Goal: Obtain resource: Obtain resource

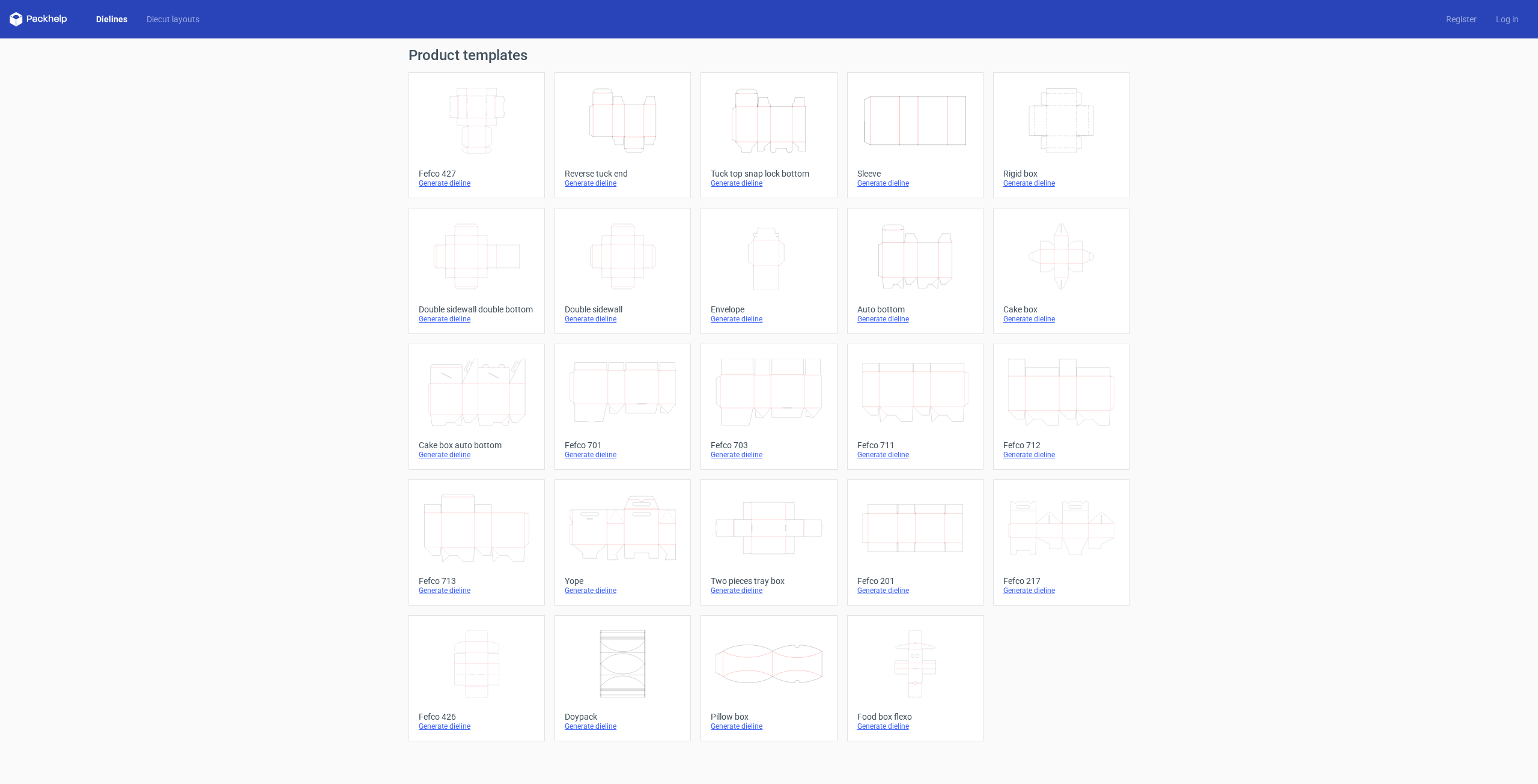
click at [933, 267] on icon "Height Depth Width" at bounding box center [915, 256] width 107 height 67
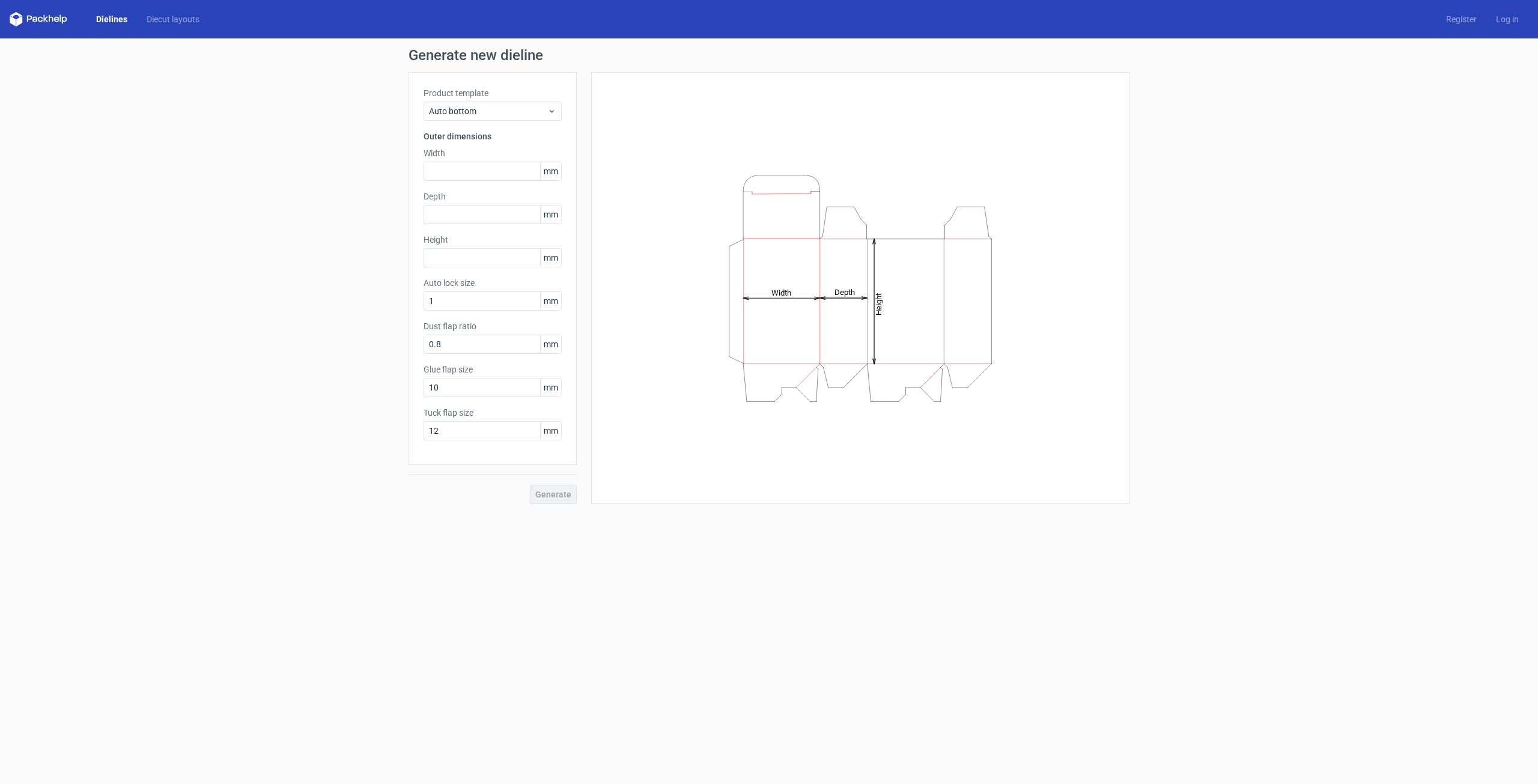
click at [552, 171] on span "mm" at bounding box center [550, 171] width 21 height 18
click at [477, 171] on input "text" at bounding box center [493, 171] width 138 height 19
click at [535, 106] on span "Auto bottom" at bounding box center [488, 110] width 118 height 12
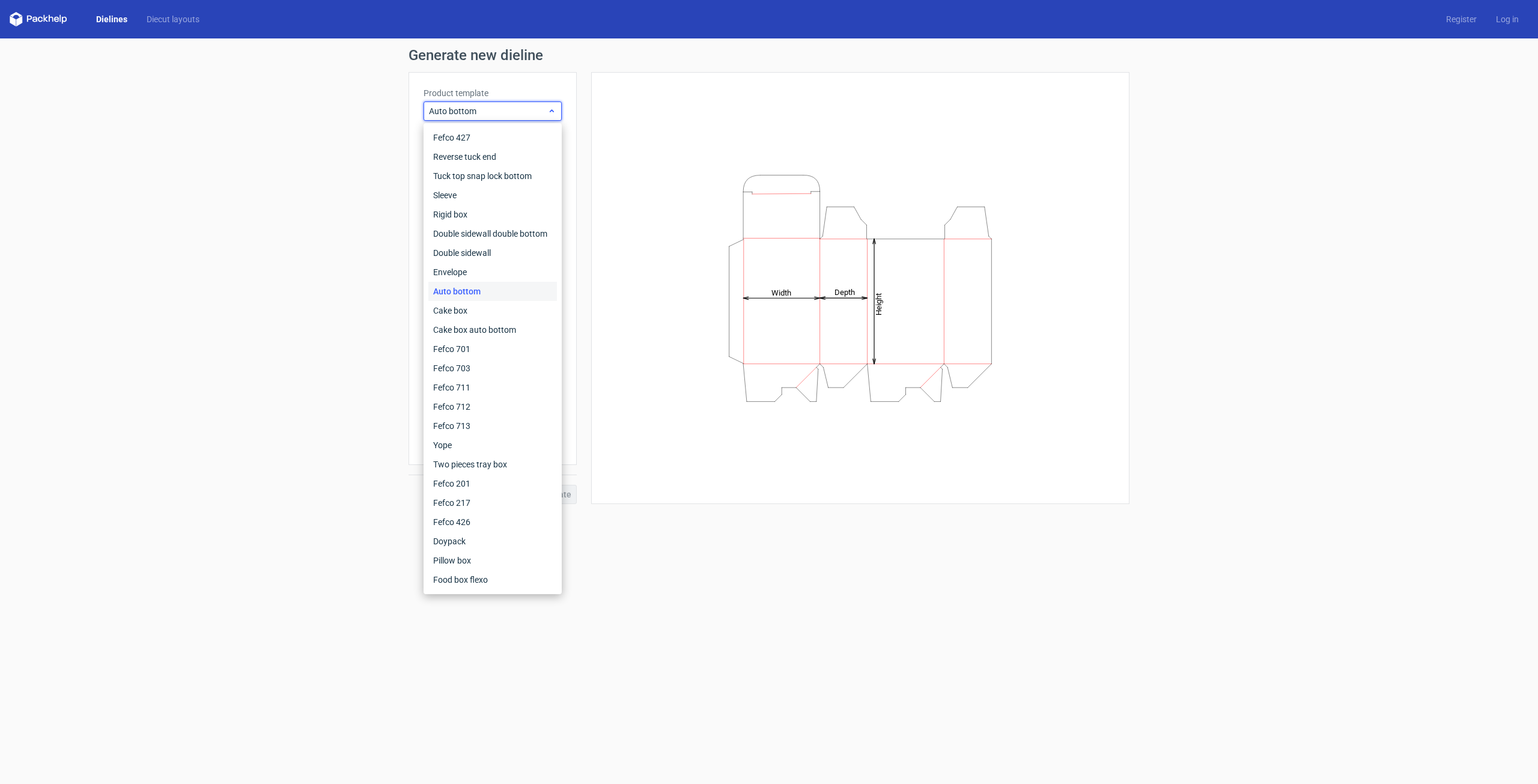
click at [535, 106] on span "Auto bottom" at bounding box center [488, 110] width 118 height 12
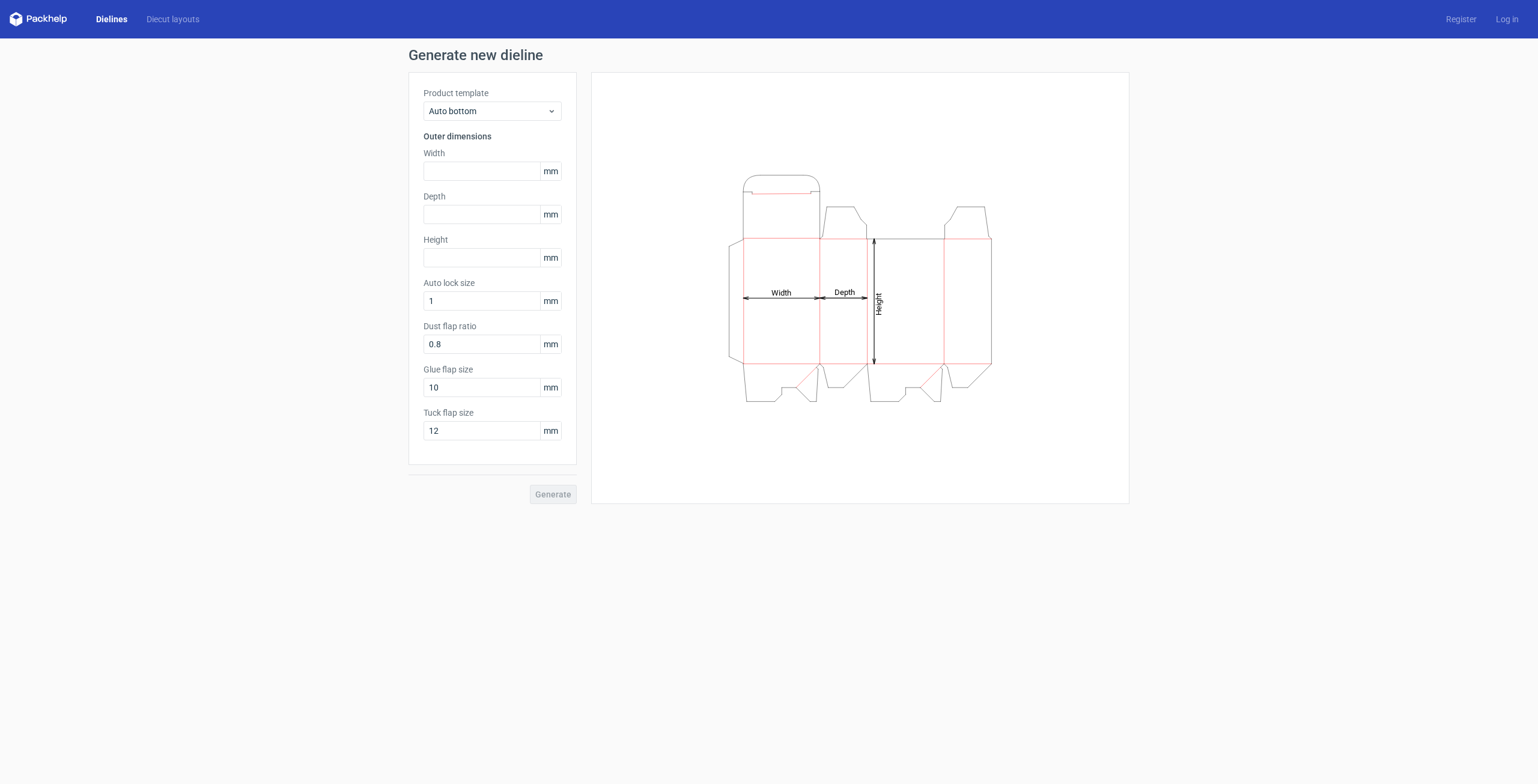
click at [871, 153] on div "Height Depth Width" at bounding box center [860, 288] width 509 height 402
click at [482, 169] on input "text" at bounding box center [493, 171] width 138 height 19
paste input "1397"
click at [463, 171] on input "1397" at bounding box center [493, 171] width 138 height 19
type input "139"
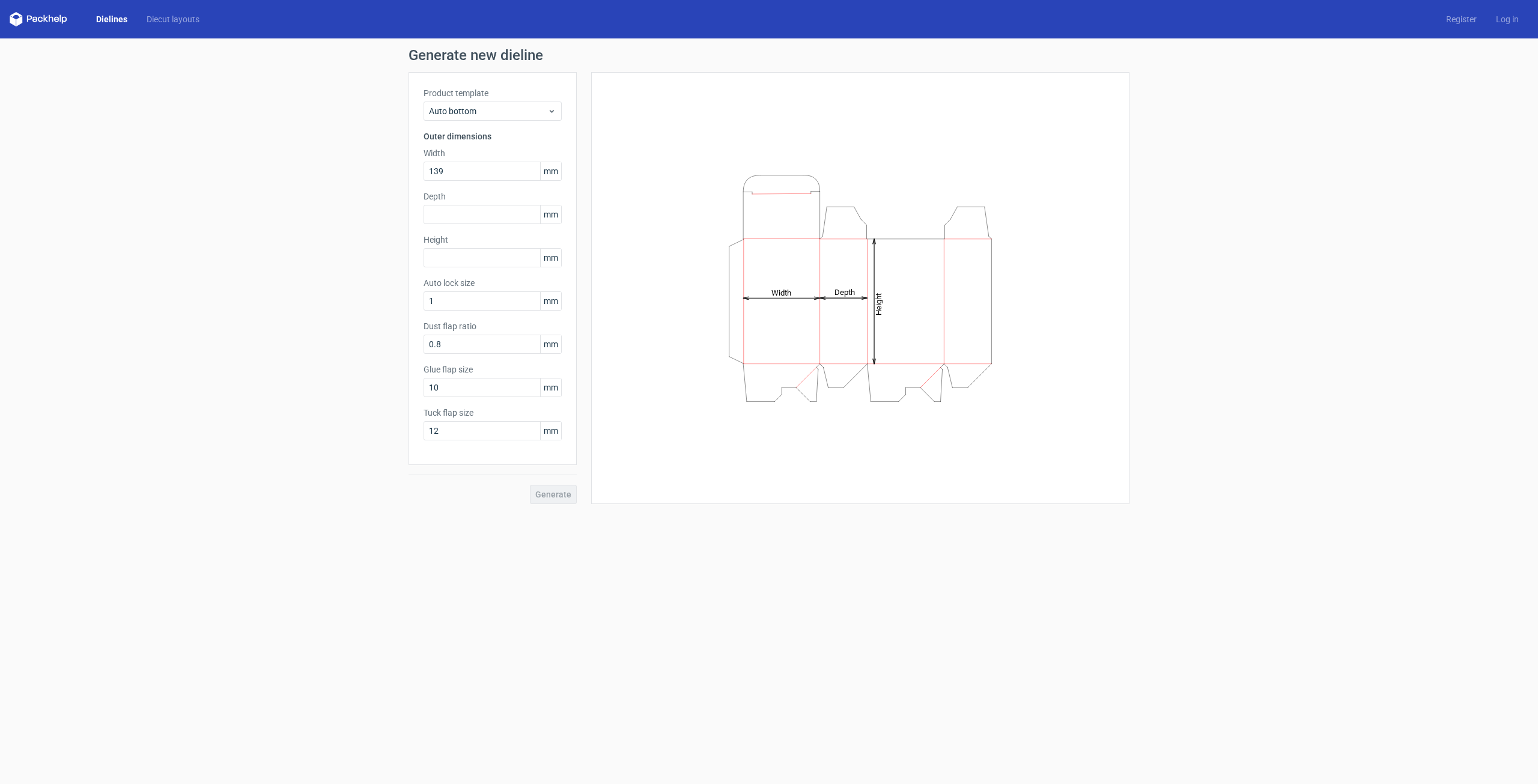
click at [887, 554] on form "Generate new dieline Product template Auto bottom Outer dimensions Width 139 mm…" at bounding box center [769, 411] width 1538 height 745
click at [478, 260] on input "text" at bounding box center [493, 258] width 138 height 19
type input "190"
drag, startPoint x: 861, startPoint y: 505, endPoint x: 857, endPoint y: 491, distance: 14.6
click at [861, 505] on div "Generate new dieline Product template Auto bottom Outer dimensions Width 139 mm…" at bounding box center [769, 276] width 1538 height 475
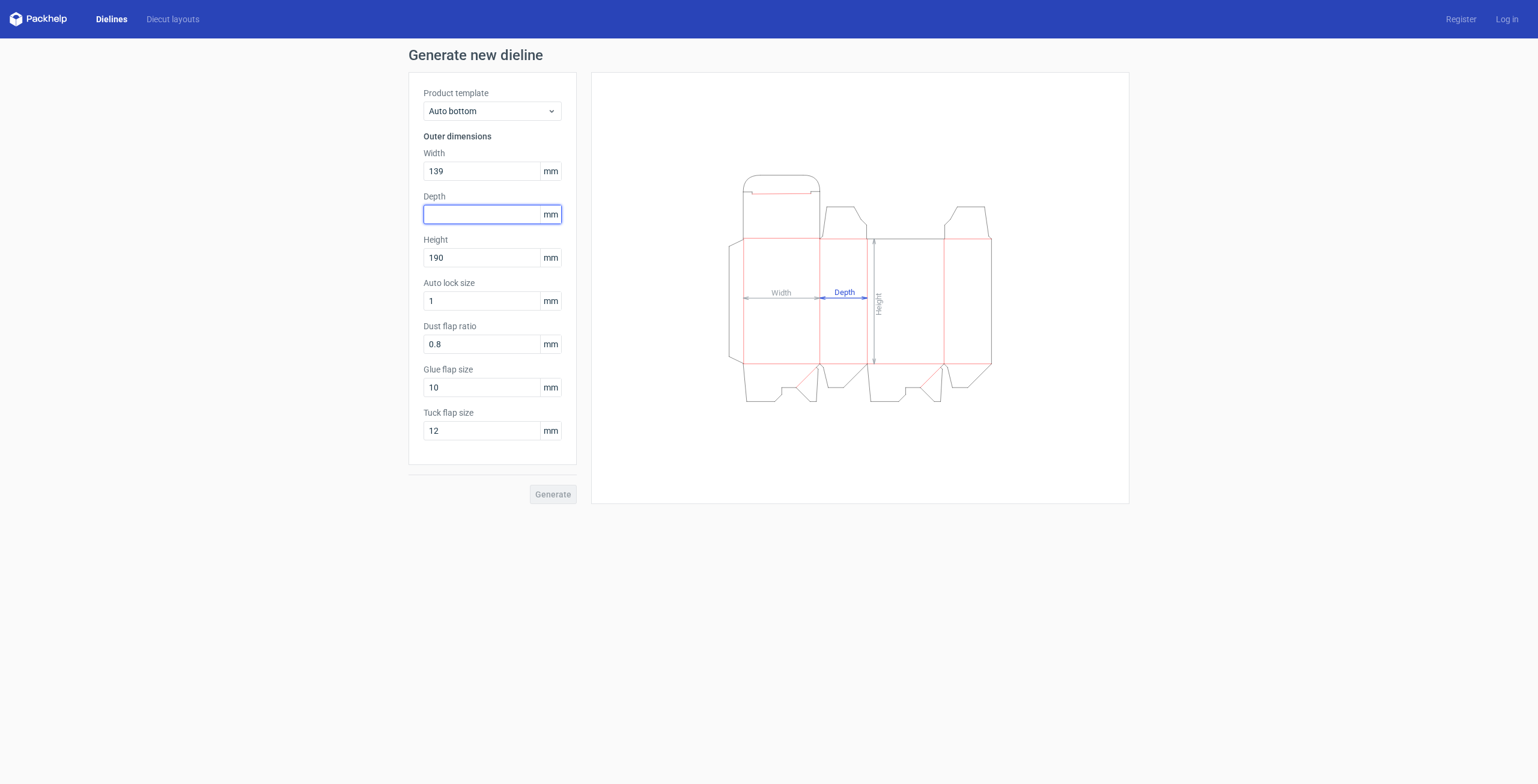
click at [449, 212] on input "text" at bounding box center [493, 214] width 138 height 19
type input "70"
click at [530, 485] on button "Generate" at bounding box center [554, 494] width 47 height 19
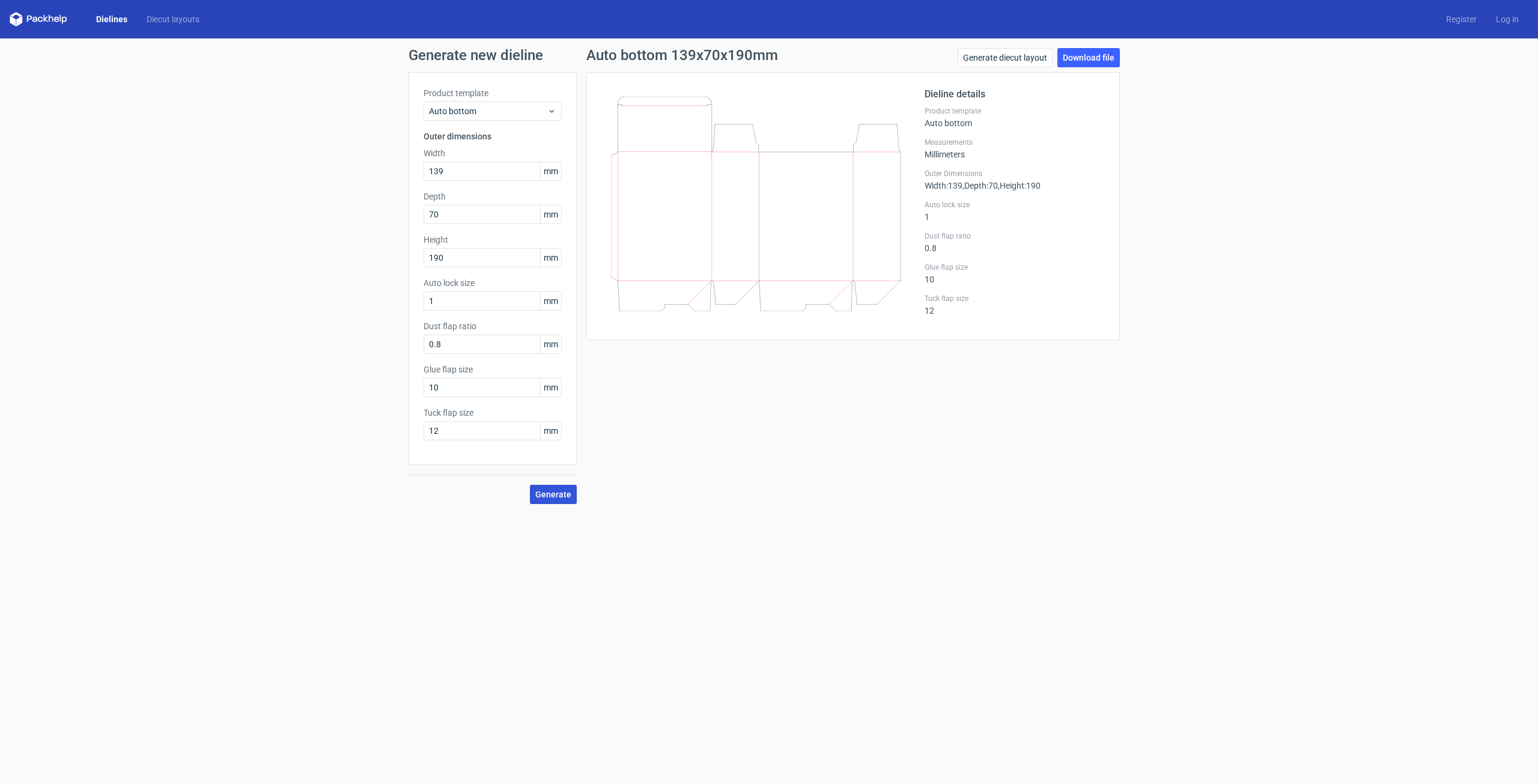
click at [553, 491] on span "Generate" at bounding box center [553, 494] width 36 height 8
click at [1095, 64] on link "Download file" at bounding box center [1089, 58] width 62 height 19
click at [1084, 53] on link "Download file" at bounding box center [1089, 58] width 62 height 19
click at [1010, 57] on link "Generate diecut layout" at bounding box center [1005, 58] width 95 height 19
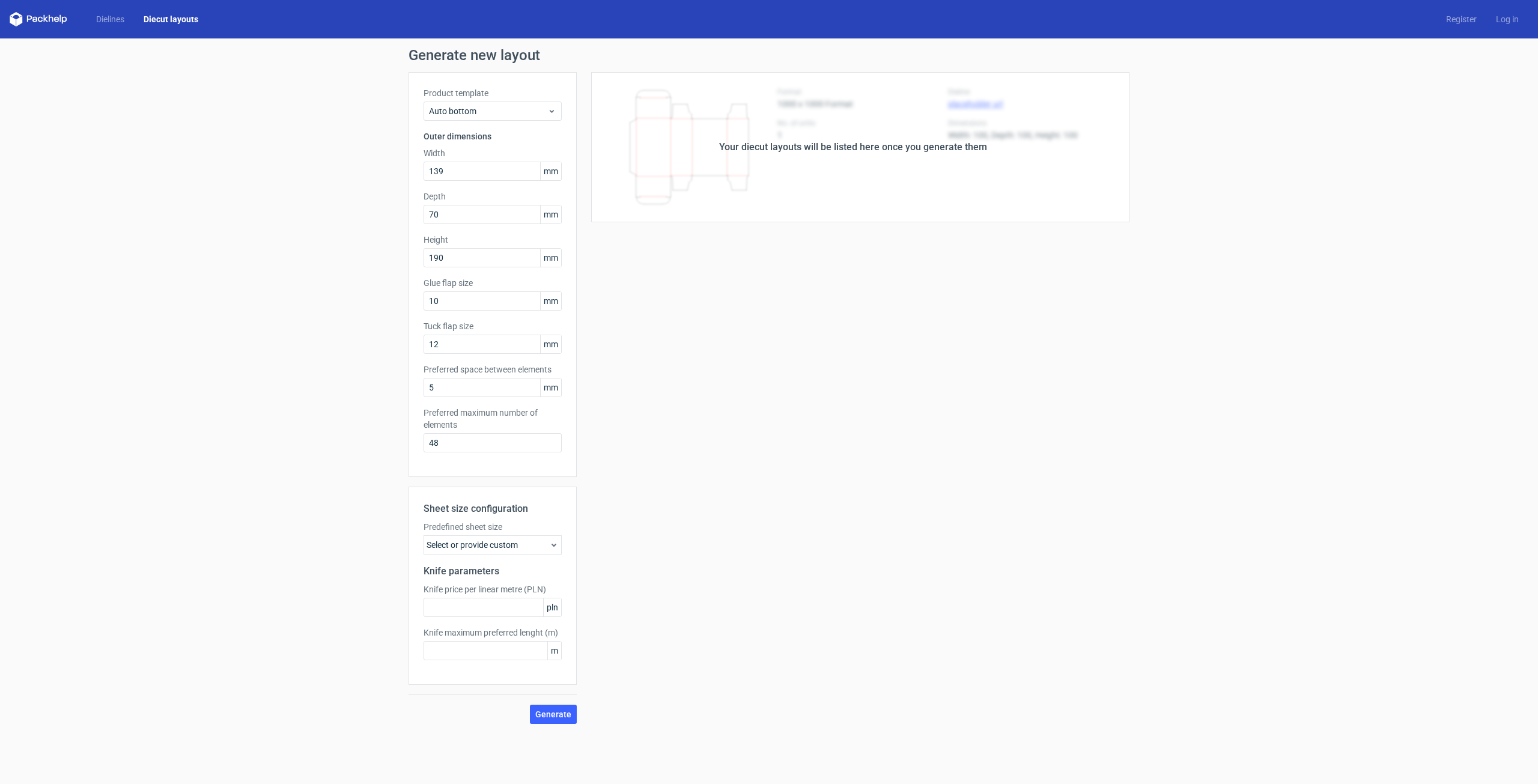
click at [790, 140] on div "Your diecut layouts will be listed here once you generate them" at bounding box center [853, 146] width 268 height 14
click at [792, 155] on div "Your diecut layouts will be listed here once you generate them" at bounding box center [853, 146] width 553 height 150
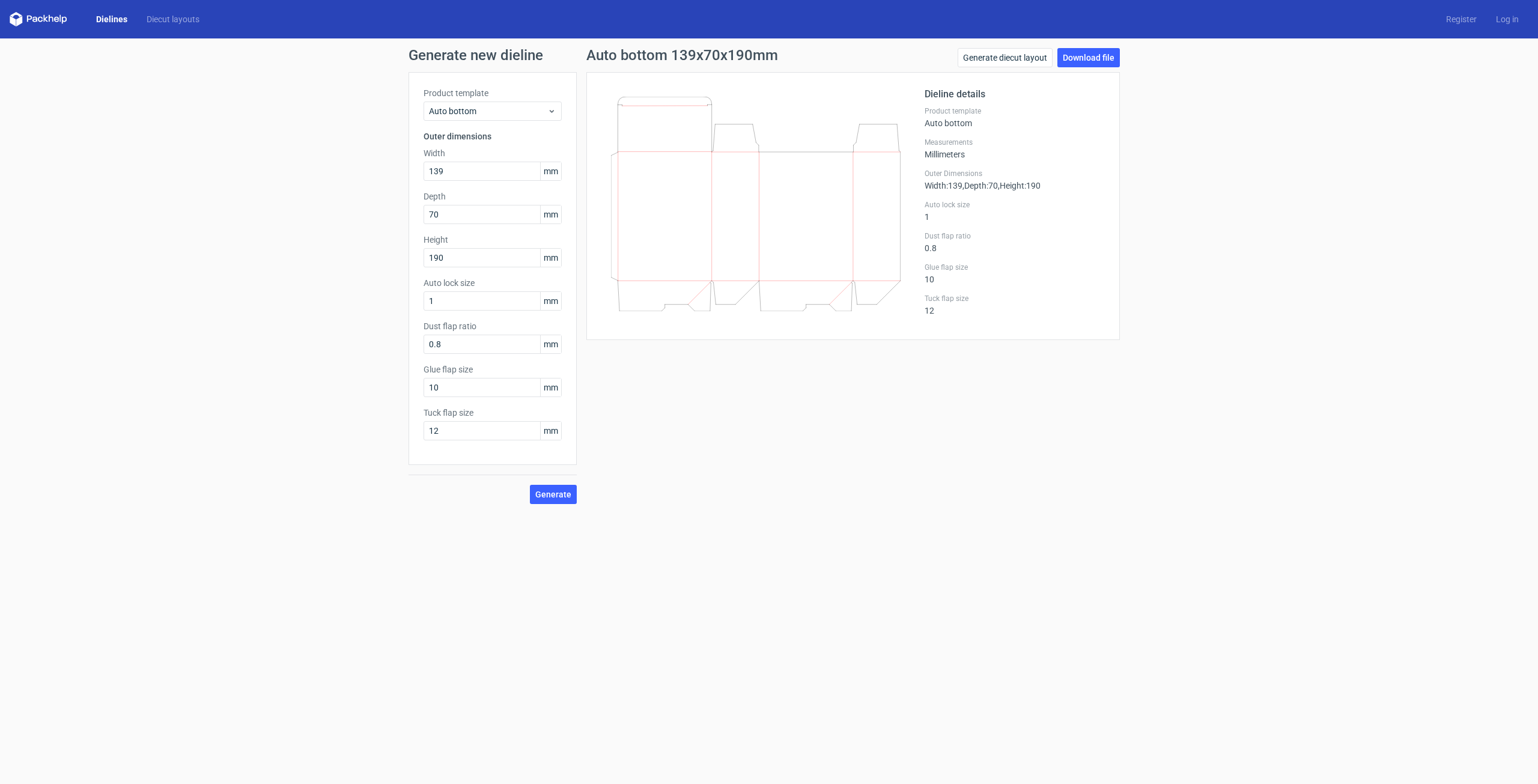
click at [962, 169] on label "Outer Dimensions" at bounding box center [1014, 174] width 180 height 9
click at [1095, 57] on link "Download file" at bounding box center [1089, 58] width 62 height 19
click at [788, 217] on icon at bounding box center [755, 204] width 290 height 214
click at [518, 112] on span "Auto bottom" at bounding box center [488, 110] width 118 height 12
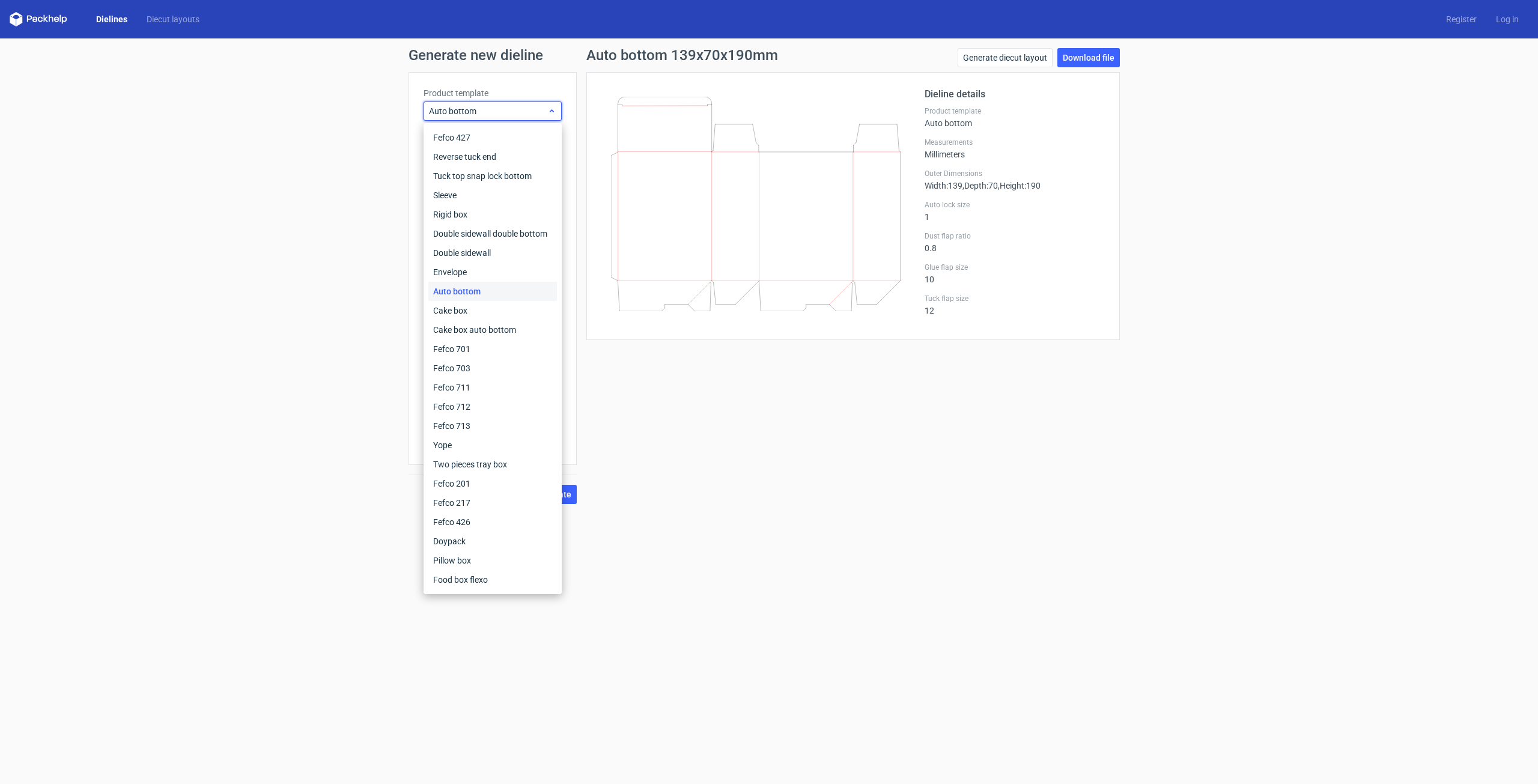
click at [518, 112] on span "Auto bottom" at bounding box center [488, 110] width 118 height 12
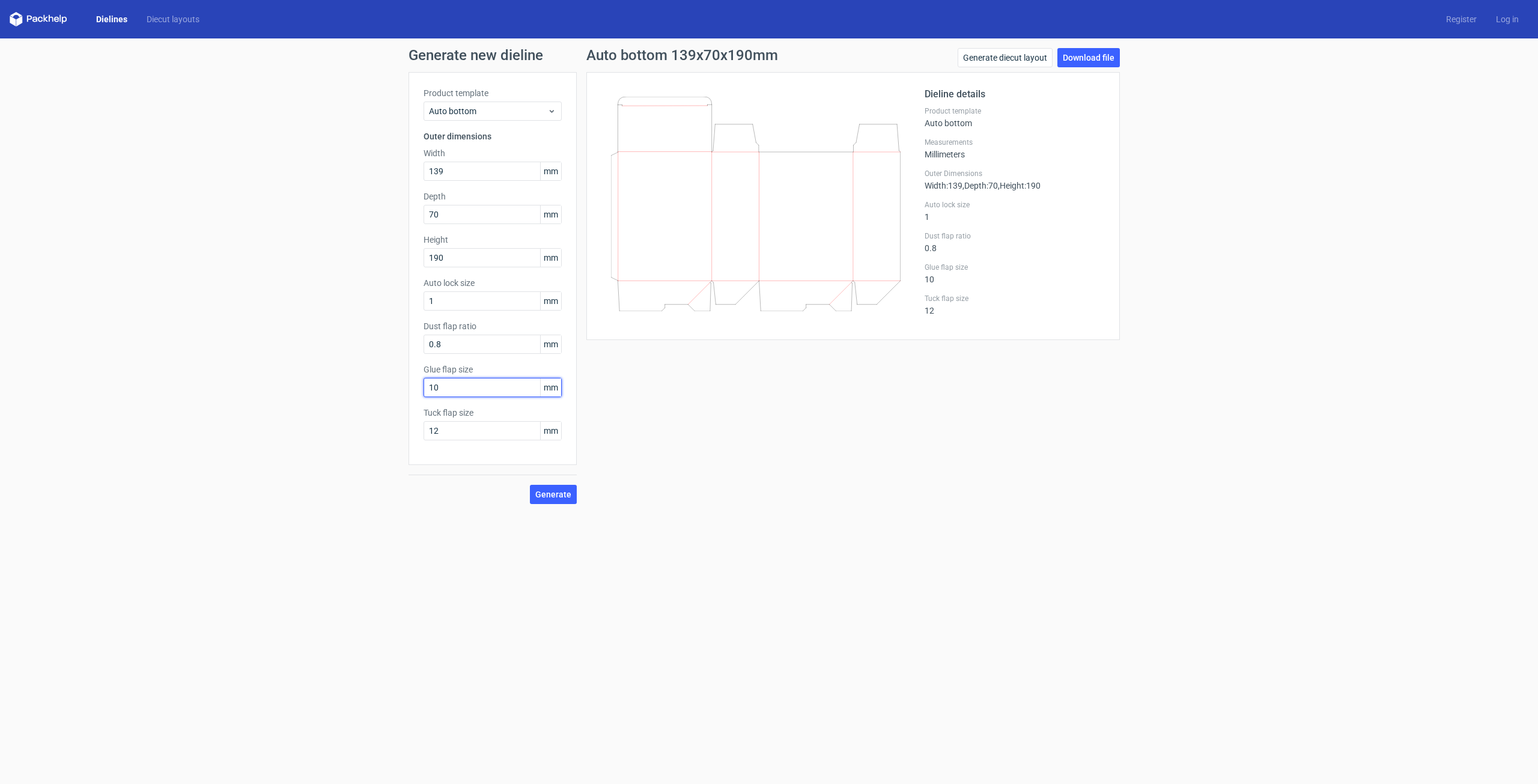
click at [497, 392] on input "10" at bounding box center [493, 387] width 138 height 19
type input "15"
click at [530, 485] on button "Generate" at bounding box center [554, 494] width 47 height 19
click at [1088, 50] on link "Download file" at bounding box center [1089, 58] width 62 height 19
